Goal: Task Accomplishment & Management: Complete application form

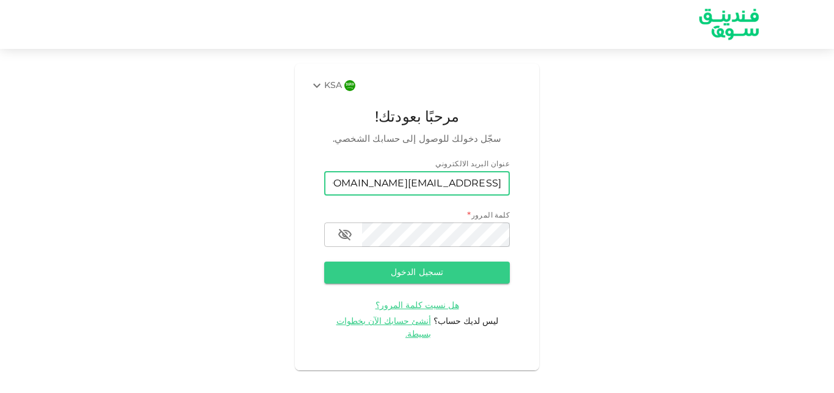
type input "[EMAIL_ADDRESS][DOMAIN_NAME]"
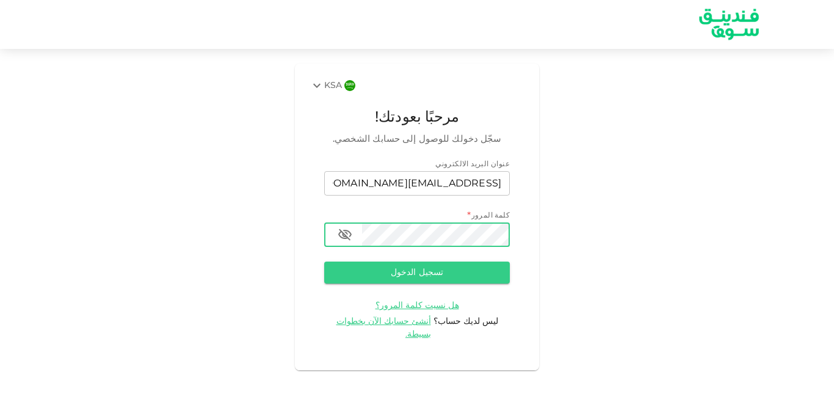
click at [343, 234] on icon "button" at bounding box center [344, 235] width 13 height 12
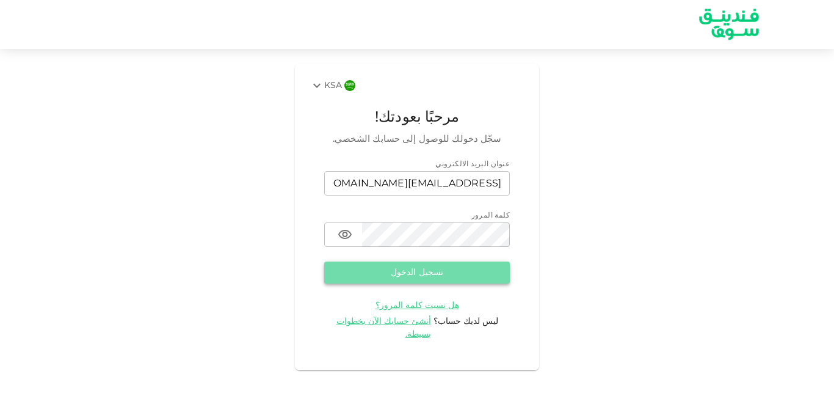
click at [424, 279] on button "تسجيل الدخول" at bounding box center [417, 272] width 186 height 22
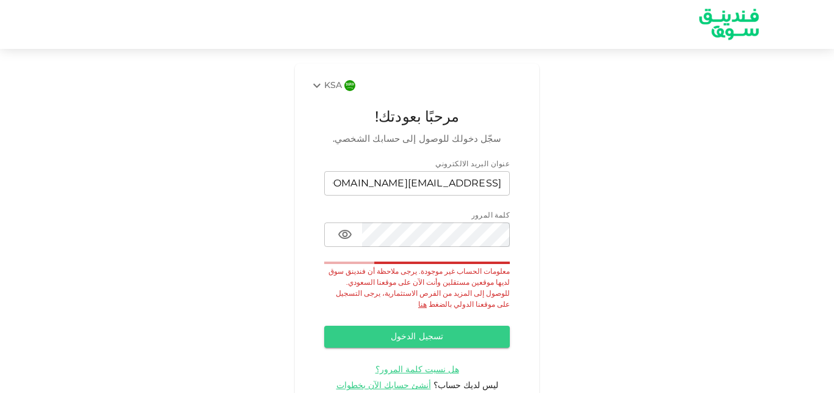
click at [77, 103] on div "KSA مرحبًا بعودتك! سجّل دخولك للوصول إلى حسابك الشخصي. عنوان البريد الالكتروني …" at bounding box center [417, 249] width 834 height 371
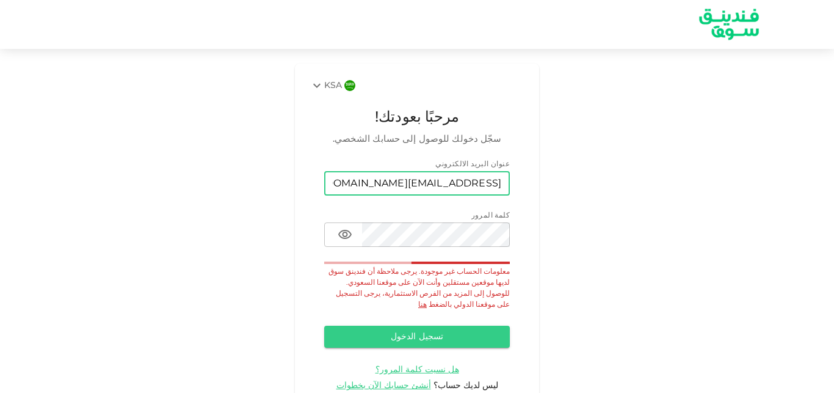
drag, startPoint x: 381, startPoint y: 183, endPoint x: 528, endPoint y: 186, distance: 146.6
click at [510, 186] on input "[EMAIL_ADDRESS][DOMAIN_NAME]" at bounding box center [417, 183] width 186 height 24
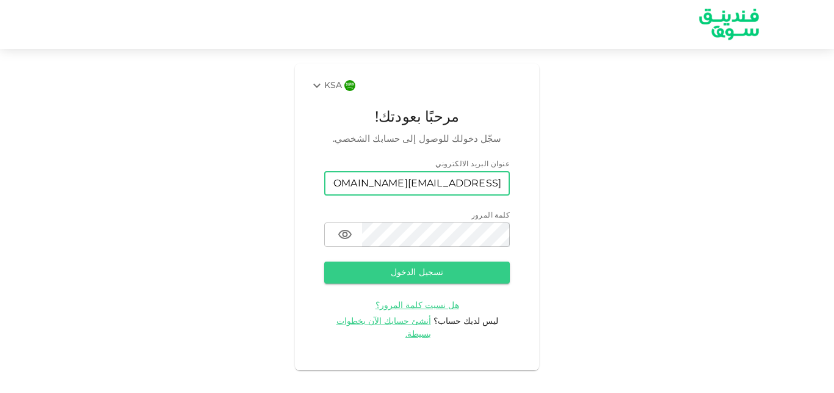
type input "[EMAIL_ADDRESS][DOMAIN_NAME]"
click at [528, 186] on div "KSA مرحبًا بعودتك! سجّل دخولك للوصول إلى حسابك الشخصي. عنوان البريد الالكتروني …" at bounding box center [417, 217] width 244 height 307
click at [431, 276] on button "تسجيل الدخول" at bounding box center [417, 272] width 186 height 22
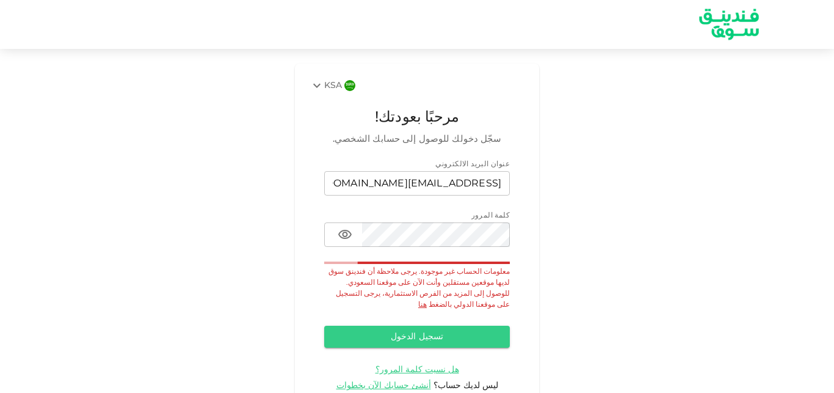
click at [418, 301] on link "هنا" at bounding box center [422, 304] width 9 height 7
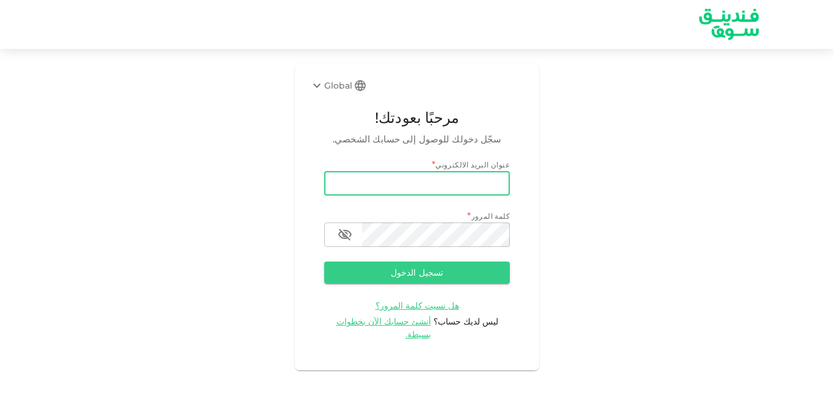
click at [481, 173] on input "email" at bounding box center [417, 183] width 186 height 24
drag, startPoint x: 374, startPoint y: 185, endPoint x: 517, endPoint y: 186, distance: 142.9
click at [510, 186] on input "naif1761@hotmail.com" at bounding box center [417, 183] width 186 height 24
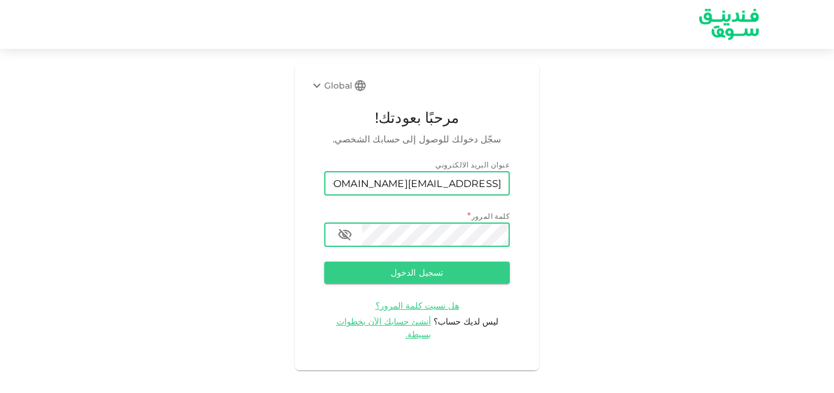
type input "naif1761@hotmail.com"
click at [346, 236] on icon "button" at bounding box center [344, 235] width 13 height 12
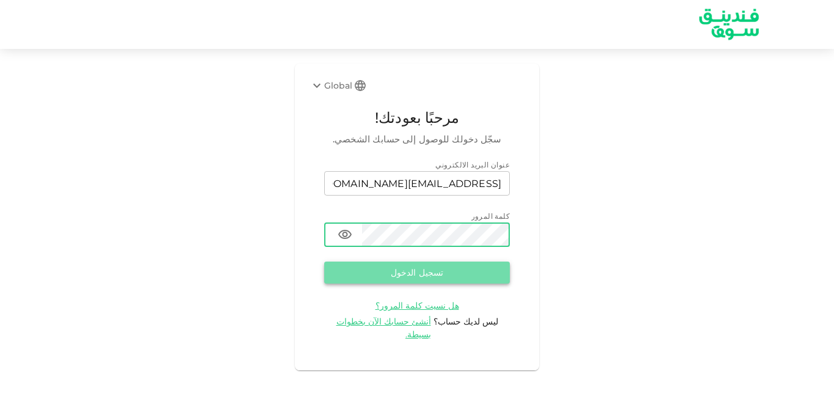
click at [423, 274] on button "تسجيل الدخول" at bounding box center [417, 272] width 186 height 22
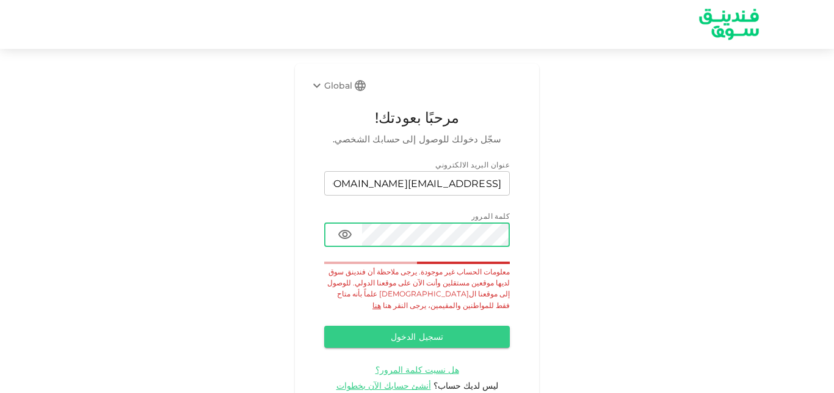
click at [109, 80] on div "Global مرحبًا بعودتك! سجّل دخولك للوصول إلى حسابك الشخصي. عنوان البريد الالكترو…" at bounding box center [417, 249] width 834 height 371
click at [324, 82] on icon at bounding box center [317, 85] width 15 height 15
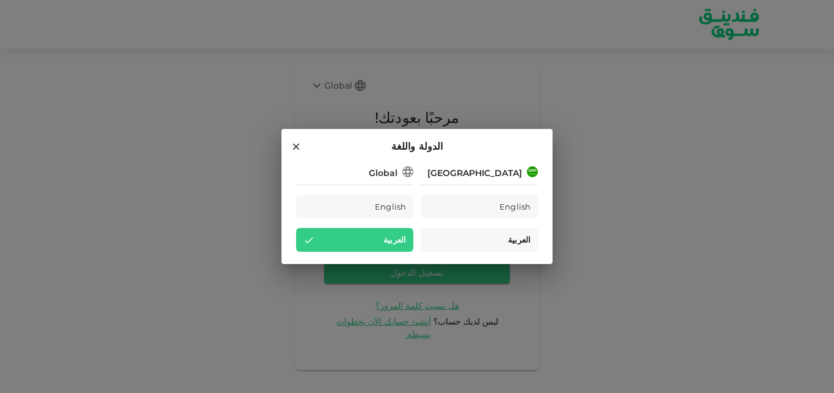
click at [519, 239] on span "العربية" at bounding box center [519, 240] width 23 height 14
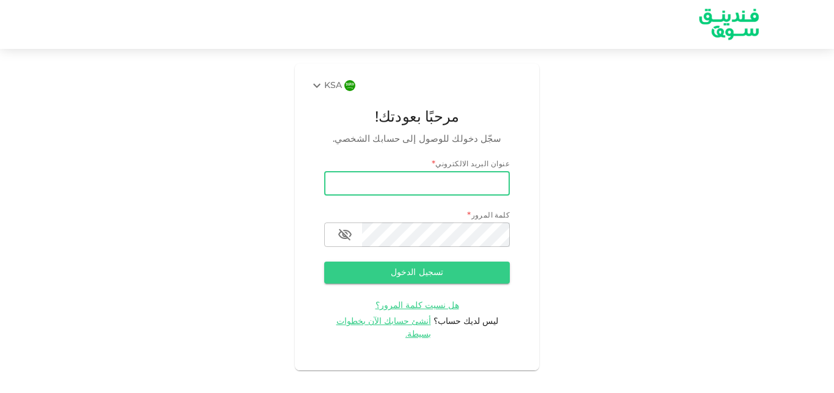
type input "[URL][DOMAIN_NAME]"
drag, startPoint x: 505, startPoint y: 183, endPoint x: 261, endPoint y: 176, distance: 243.7
click at [324, 176] on input "[URL][DOMAIN_NAME]" at bounding box center [417, 183] width 186 height 24
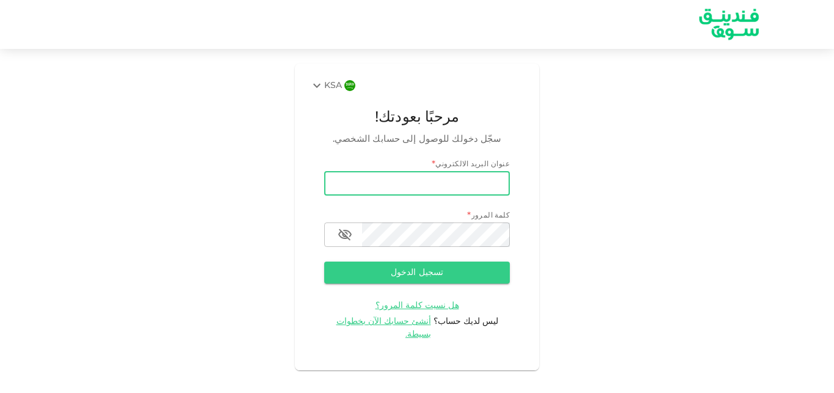
type input "n"
type input "N"
drag, startPoint x: 383, startPoint y: 184, endPoint x: 560, endPoint y: 181, distance: 176.5
click at [510, 181] on input "[EMAIL_ADDRESS][DOMAIN_NAME]" at bounding box center [417, 183] width 186 height 24
type input "[EMAIL_ADDRESS][DOMAIN_NAME]"
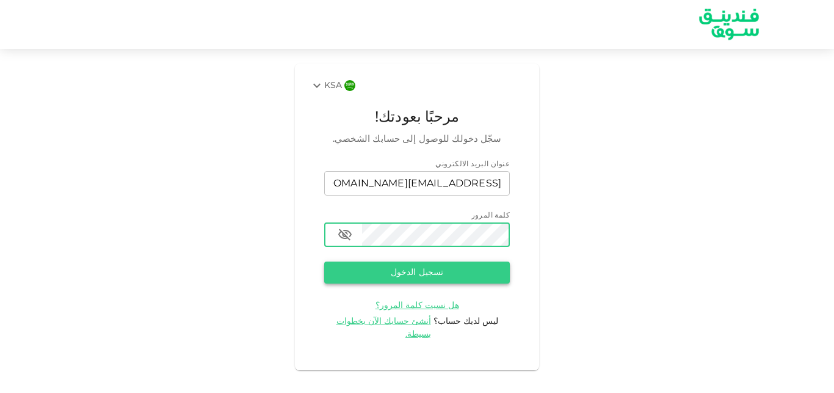
click at [423, 275] on button "تسجيل الدخول" at bounding box center [417, 272] width 186 height 22
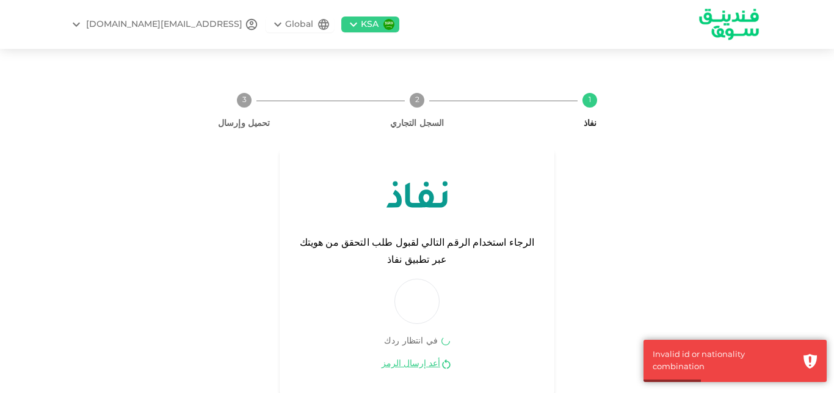
click at [772, 188] on div "1 نفاذ 2 السجل التجاري 3 تحميل وإرسال الرجاء استخدام الرقم التالي لقبول طلب الت…" at bounding box center [417, 239] width 834 height 351
